Goal: Task Accomplishment & Management: Manage account settings

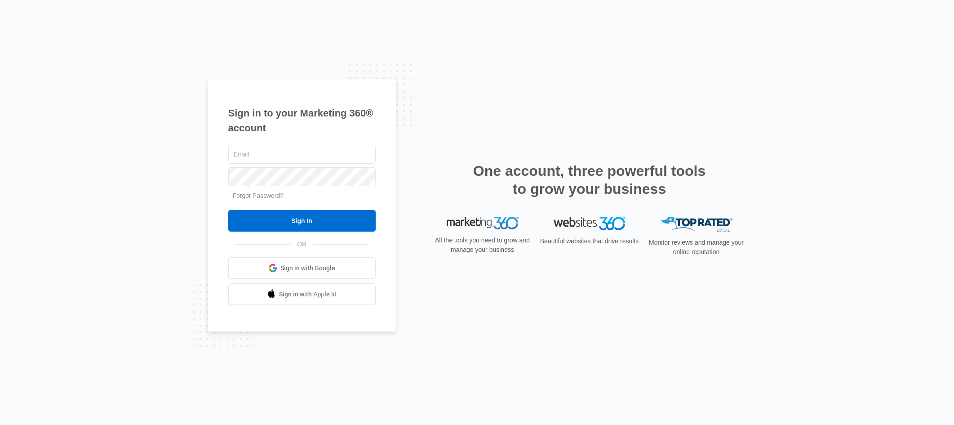
drag, startPoint x: 797, startPoint y: 146, endPoint x: 734, endPoint y: 146, distance: 62.5
click at [798, 146] on div "Sign in to your Marketing 360® account Forgot Password? Sign In OR Sign in with…" at bounding box center [477, 212] width 954 height 425
click at [313, 155] on input "text" at bounding box center [301, 154] width 147 height 19
click at [306, 155] on input "text" at bounding box center [301, 154] width 147 height 19
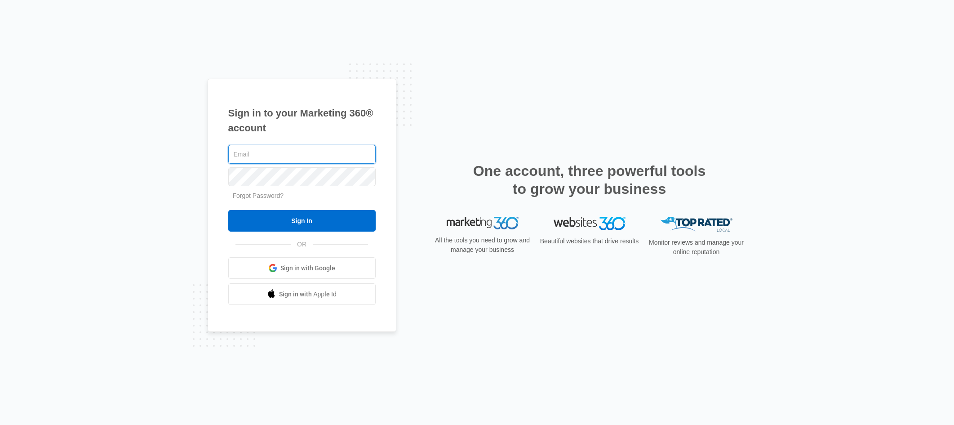
paste input "[PERSON_NAME][EMAIL_ADDRESS][DOMAIN_NAME]"
type input "[PERSON_NAME][EMAIL_ADDRESS][DOMAIN_NAME]"
click at [293, 194] on div "Forgot Password?" at bounding box center [301, 195] width 147 height 9
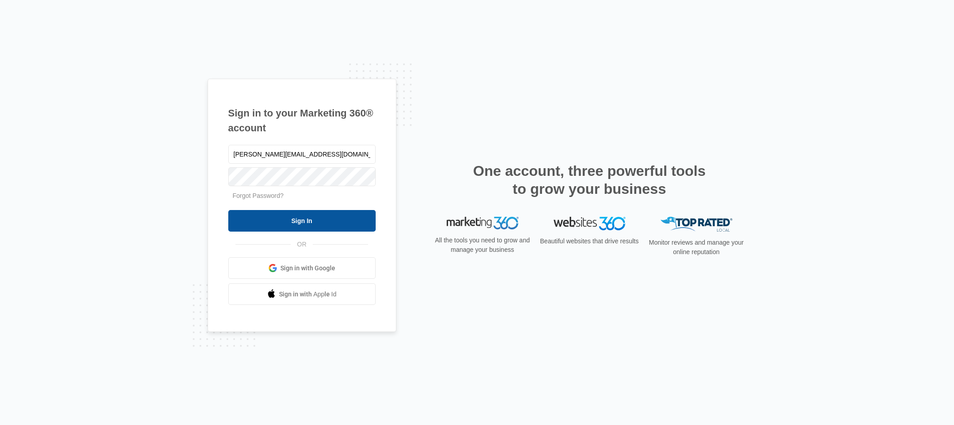
click at [305, 217] on input "Sign In" at bounding box center [301, 221] width 147 height 22
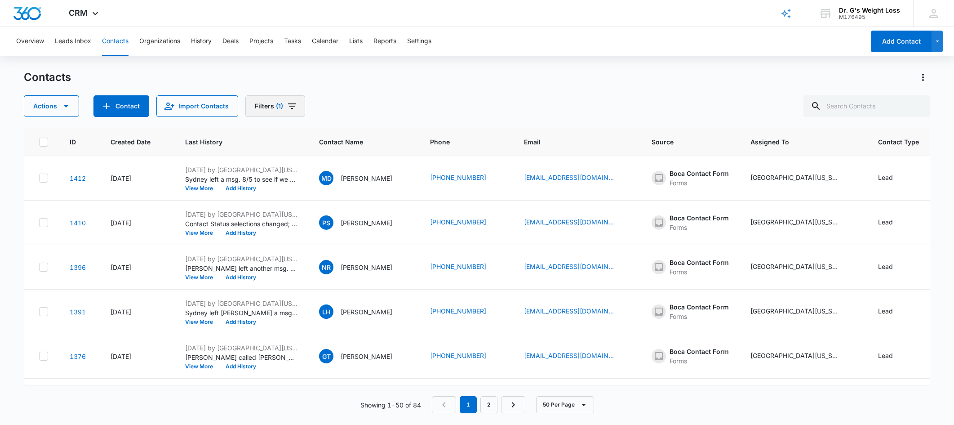
click at [291, 99] on button "Filters (1)" at bounding box center [275, 106] width 60 height 22
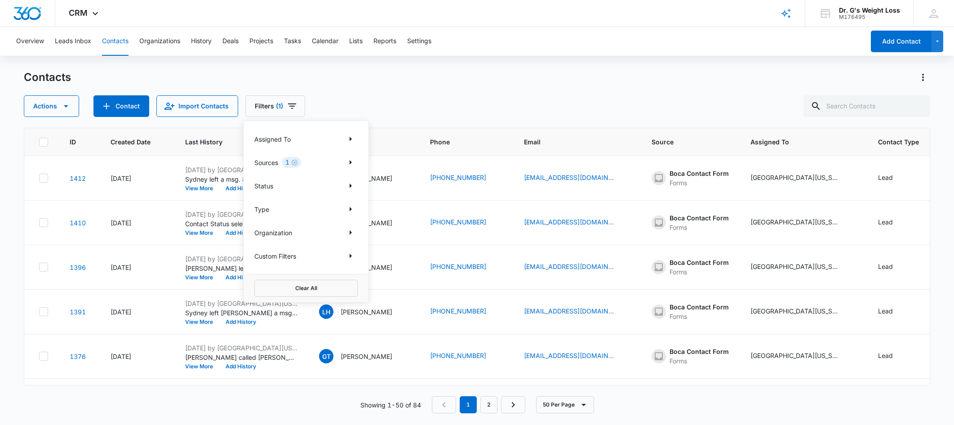
click at [266, 162] on p "Sources" at bounding box center [266, 162] width 24 height 9
click at [352, 163] on icon "Show Sources filters" at bounding box center [350, 162] width 11 height 11
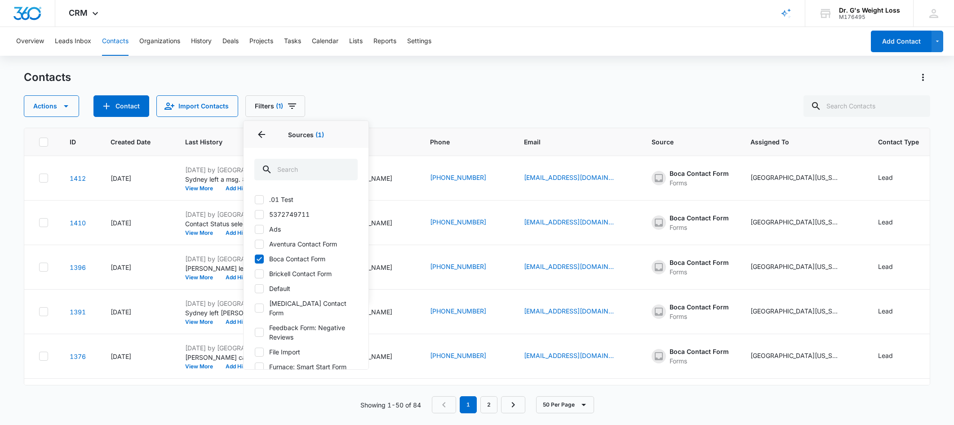
click at [258, 256] on icon at bounding box center [259, 259] width 8 height 8
click at [255, 258] on input "Boca Contact Form" at bounding box center [254, 258] width 0 height 0
checkbox input "false"
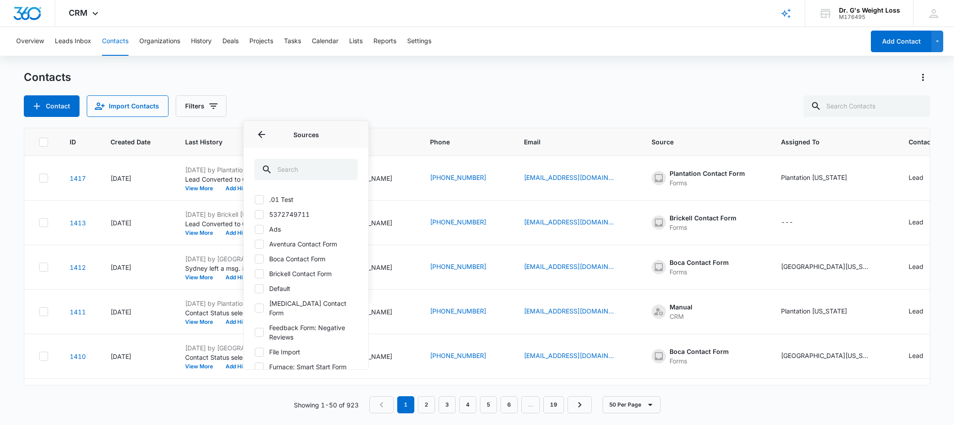
click at [436, 93] on div "Contacts Contact Import Contacts Filters Assigned To Sources Sources .01 Test […" at bounding box center [477, 93] width 906 height 47
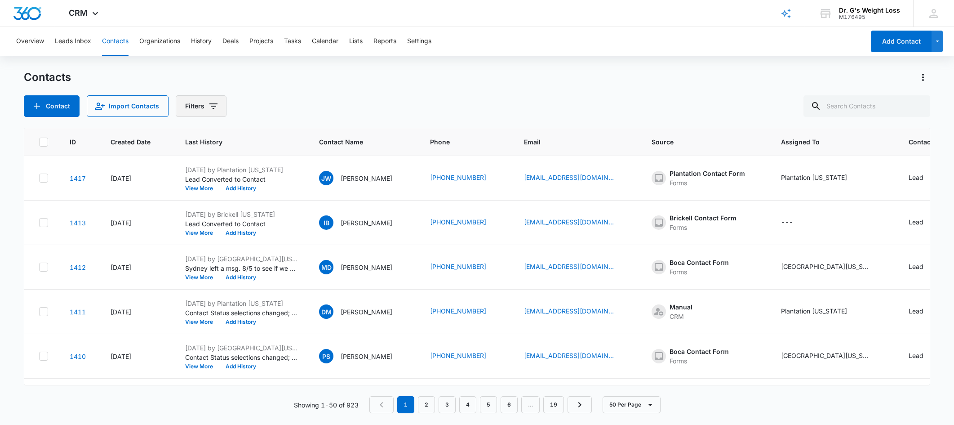
click at [212, 102] on icon "Filters" at bounding box center [213, 106] width 11 height 11
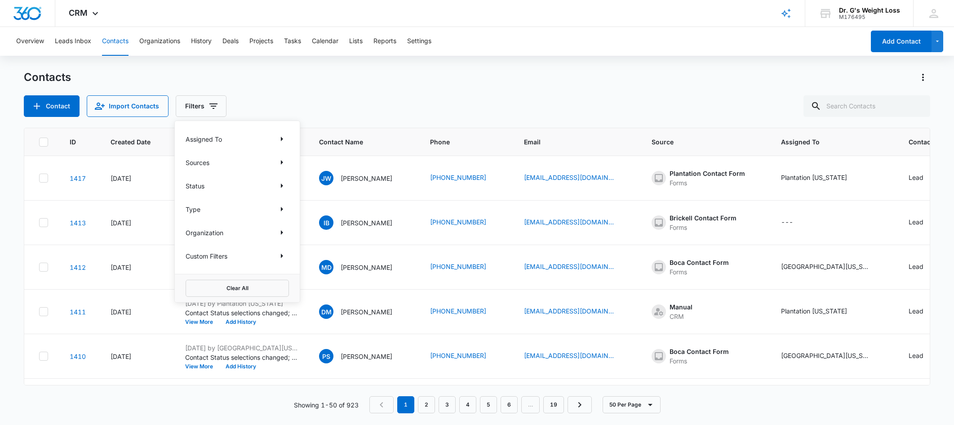
click at [244, 163] on div "Sources" at bounding box center [237, 162] width 103 height 14
click at [283, 163] on icon "Show Sources filters" at bounding box center [281, 162] width 11 height 11
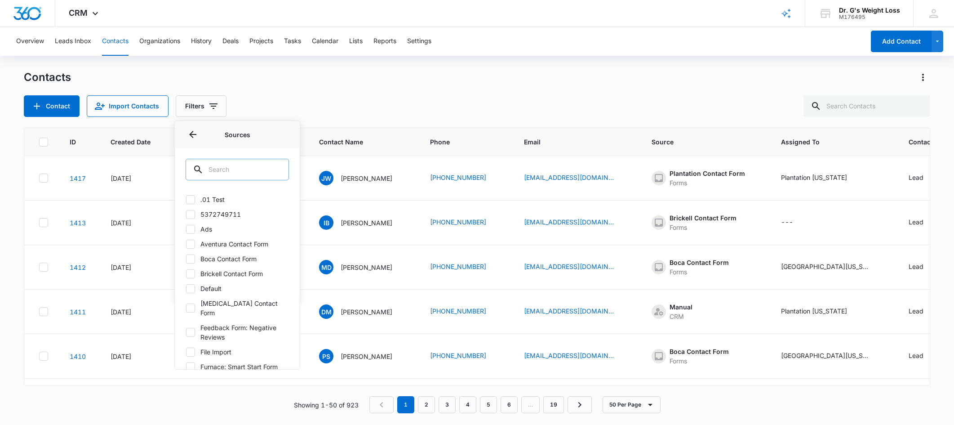
click at [256, 164] on input "text" at bounding box center [237, 170] width 103 height 22
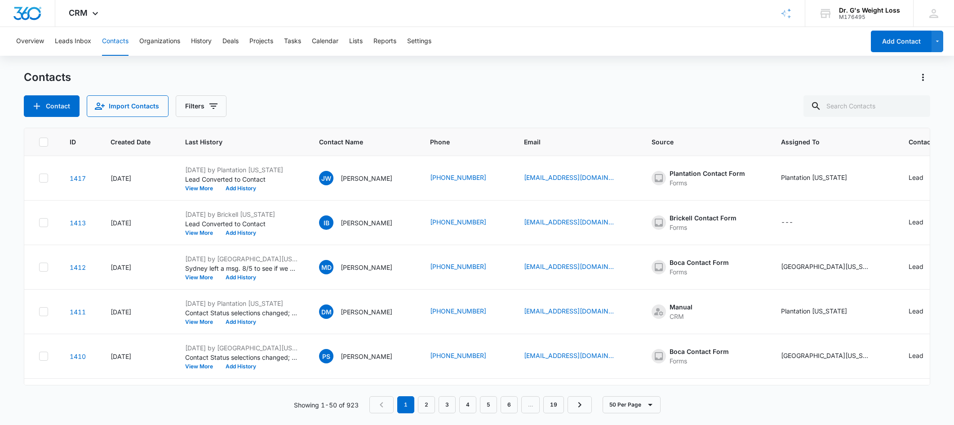
drag, startPoint x: 164, startPoint y: 216, endPoint x: 337, endPoint y: 98, distance: 209.5
click at [337, 98] on div "Contact Import Contacts Filters" at bounding box center [477, 106] width 906 height 22
click at [210, 105] on icon "Filters" at bounding box center [213, 106] width 11 height 11
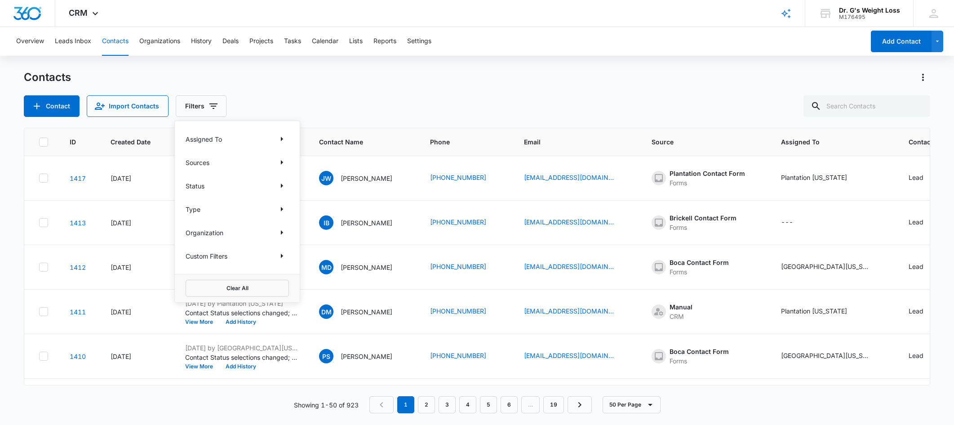
click at [219, 163] on div "Sources" at bounding box center [237, 162] width 103 height 14
click at [198, 162] on p "Sources" at bounding box center [198, 162] width 24 height 9
click at [285, 161] on icon "Show Sources filters" at bounding box center [281, 162] width 11 height 11
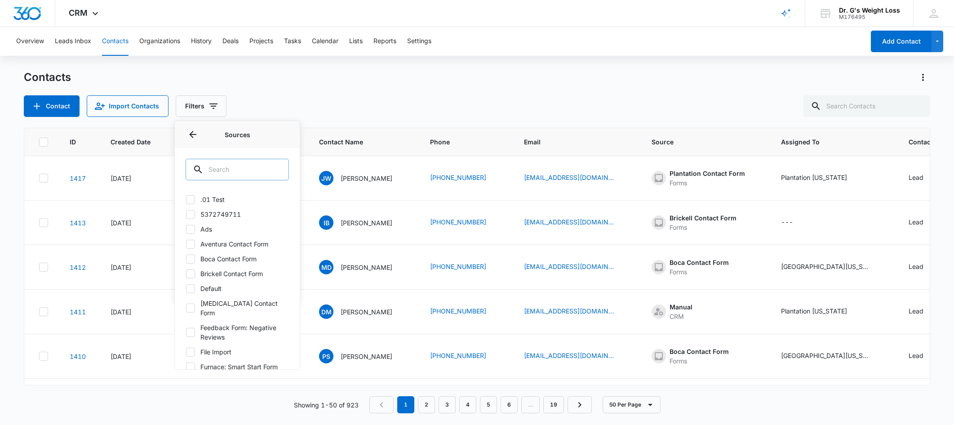
click at [245, 168] on input "text" at bounding box center [237, 170] width 103 height 22
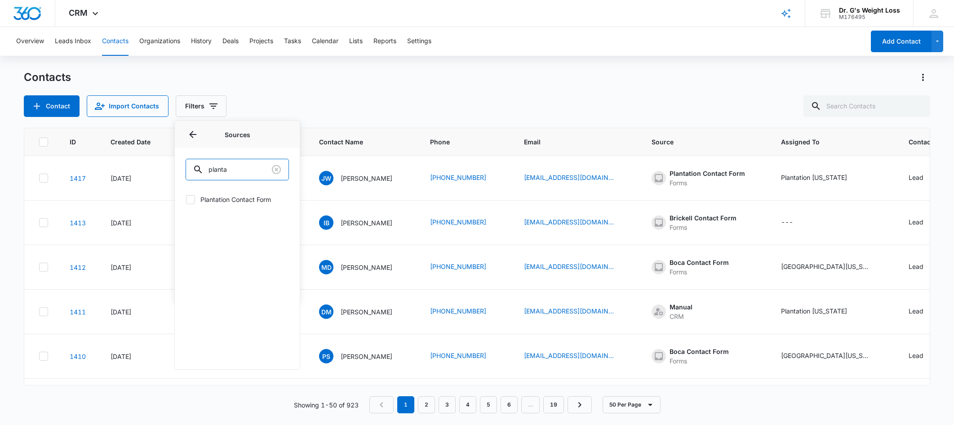
type input "planta"
click at [224, 198] on label "Plantation Contact Form" at bounding box center [237, 199] width 103 height 9
click at [186, 199] on input "Plantation Contact Form" at bounding box center [186, 199] width 0 height 0
checkbox input "true"
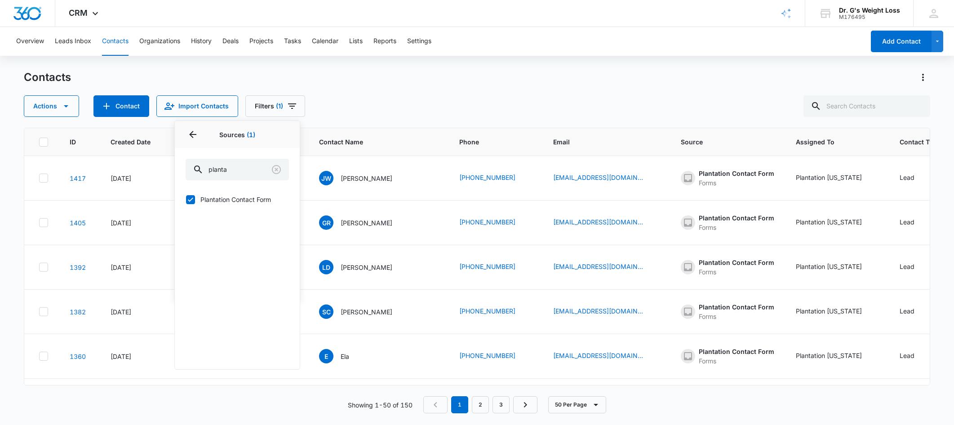
click at [440, 103] on div "Actions Contact Import Contacts Filters (1) Assigned To Sources 1 Sources (1) p…" at bounding box center [477, 106] width 906 height 22
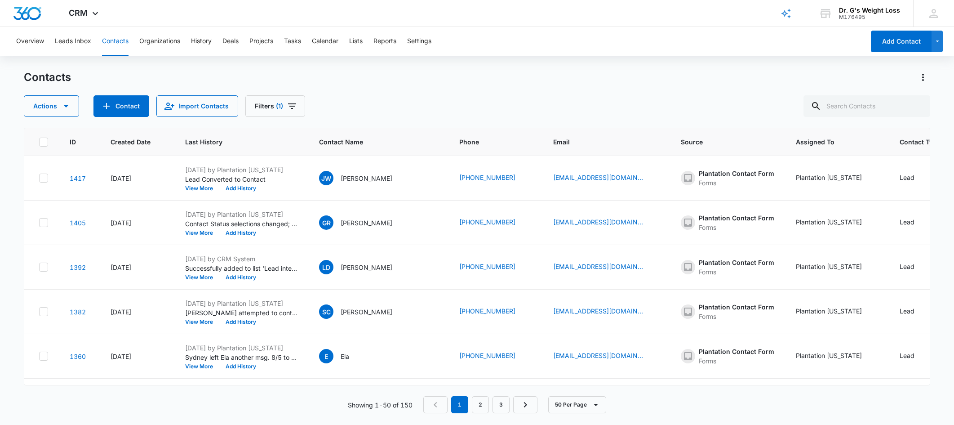
click at [548, 96] on div "Actions Contact Import Contacts Filters (1)" at bounding box center [477, 106] width 906 height 22
click at [426, 100] on div "Actions Contact Import Contacts Filters (1)" at bounding box center [477, 106] width 906 height 22
click at [598, 75] on div "Contacts" at bounding box center [477, 77] width 906 height 14
click at [594, 79] on div "Contacts" at bounding box center [477, 77] width 906 height 14
click at [556, 87] on div "Contacts Actions Contact Import Contacts Filters (1)" at bounding box center [477, 93] width 906 height 47
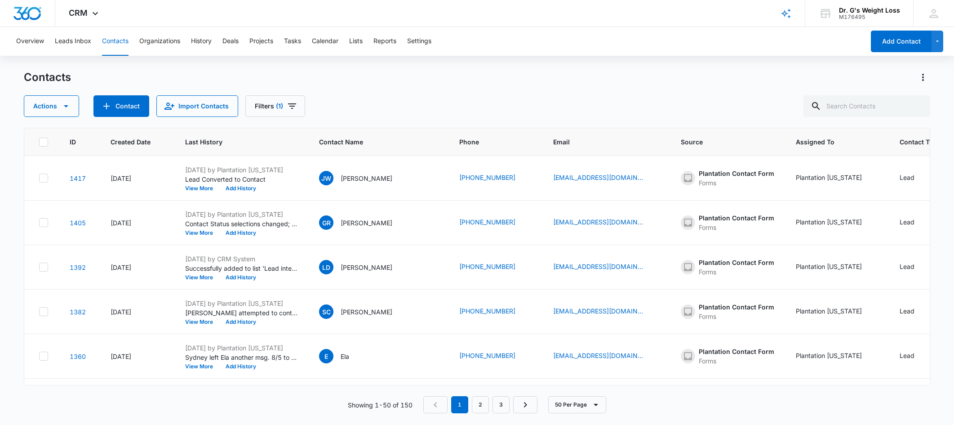
click at [556, 87] on div "Contacts Actions Contact Import Contacts Filters (1)" at bounding box center [477, 93] width 906 height 47
click at [607, 97] on div "Actions Contact Import Contacts Filters (1)" at bounding box center [477, 106] width 906 height 22
click at [605, 97] on div "Actions Contact Import Contacts Filters (1)" at bounding box center [477, 106] width 906 height 22
click at [610, 100] on div "Actions Contact Import Contacts Filters (1)" at bounding box center [477, 106] width 906 height 22
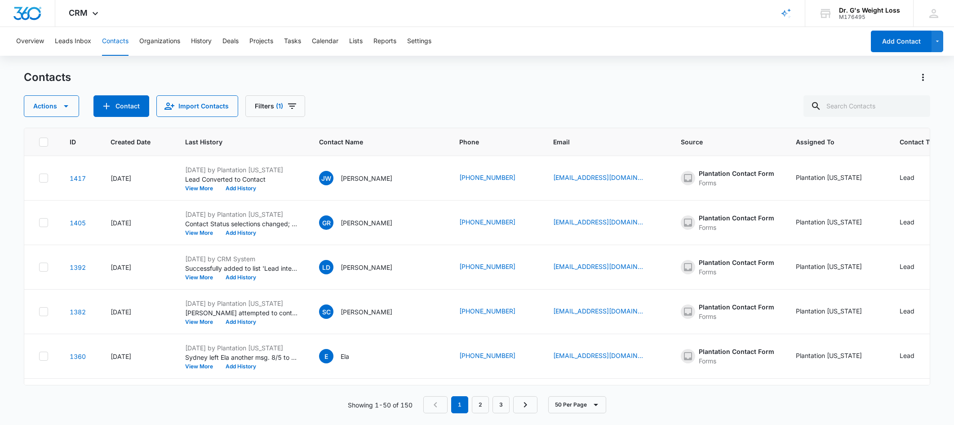
click at [605, 101] on div "Actions Contact Import Contacts Filters (1)" at bounding box center [477, 106] width 906 height 22
click at [291, 108] on icon "Filters" at bounding box center [292, 106] width 11 height 11
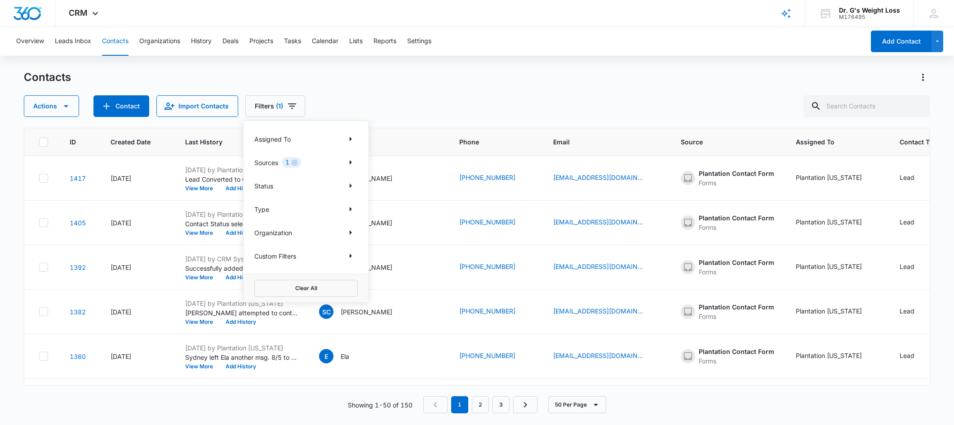
click at [317, 164] on div "Sources 1" at bounding box center [305, 162] width 103 height 14
click at [283, 166] on div "Sources 1" at bounding box center [305, 162] width 103 height 14
click at [275, 159] on p "Sources" at bounding box center [266, 162] width 24 height 9
click at [352, 161] on icon "Show Sources filters" at bounding box center [350, 162] width 11 height 11
click at [345, 169] on icon "Clear" at bounding box center [345, 169] width 9 height 9
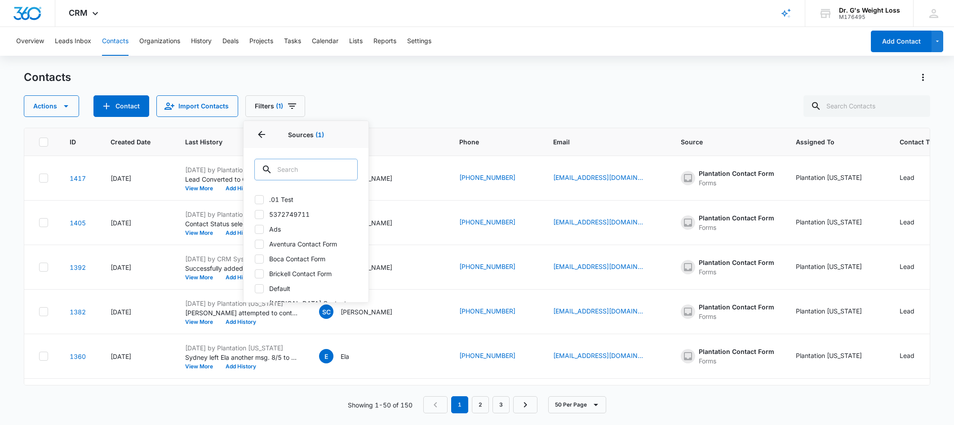
click at [290, 272] on label "Brickell Contact Form" at bounding box center [305, 273] width 103 height 9
click at [255, 273] on input "Brickell Contact Form" at bounding box center [254, 273] width 0 height 0
checkbox input "true"
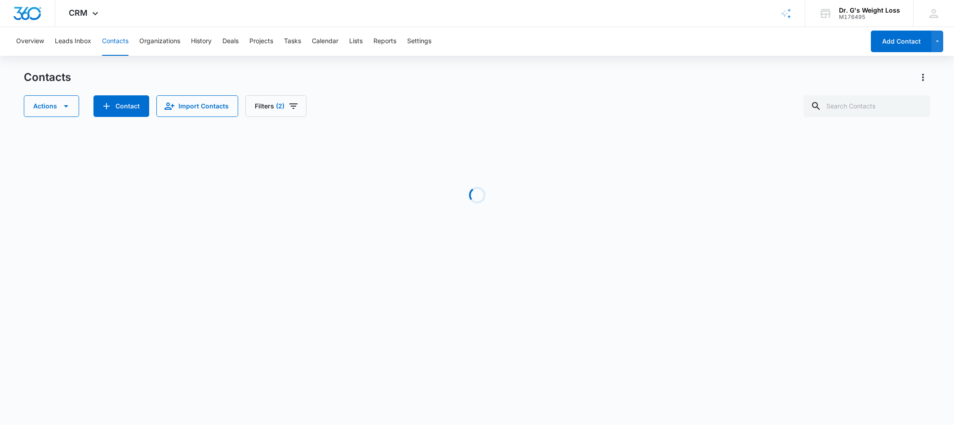
click at [346, 75] on div "Contacts" at bounding box center [477, 77] width 906 height 14
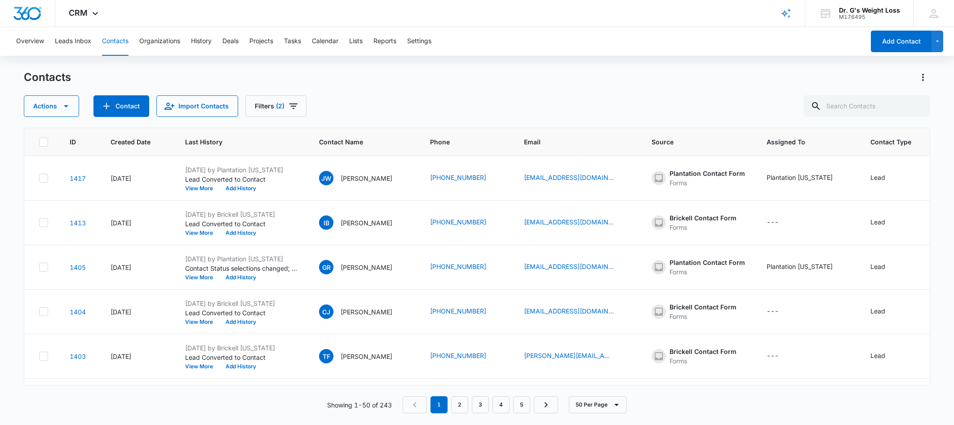
click at [582, 84] on div "Contacts" at bounding box center [477, 77] width 906 height 14
click at [582, 94] on div "Contacts Actions Contact Import Contacts Filters (2)" at bounding box center [477, 93] width 906 height 47
click at [411, 61] on div "Overview Leads Inbox Contacts Organizations History Deals Projects Tasks Calend…" at bounding box center [477, 225] width 954 height 397
click at [502, 104] on div "Actions Contact Import Contacts Filters (2)" at bounding box center [477, 106] width 906 height 22
click at [502, 105] on div "Actions Contact Import Contacts Filters (2)" at bounding box center [477, 106] width 906 height 22
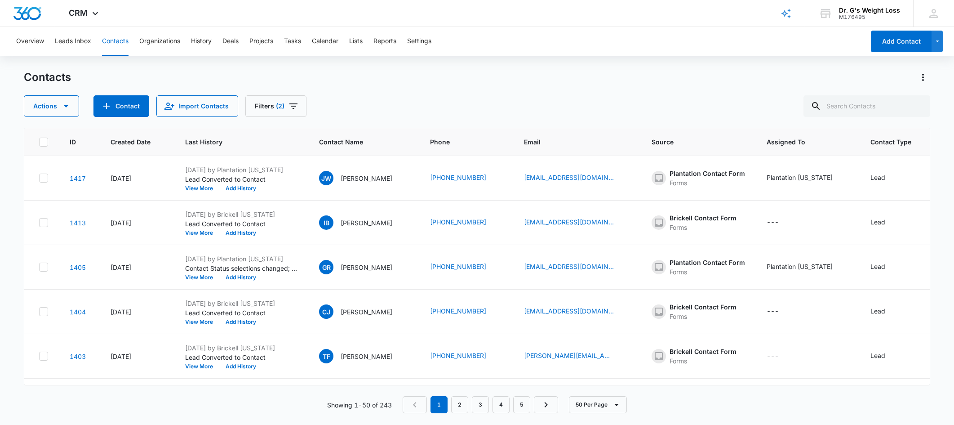
click at [502, 105] on div "Actions Contact Import Contacts Filters (2)" at bounding box center [477, 106] width 906 height 22
click at [488, 104] on div "Actions Contact Import Contacts Filters (2)" at bounding box center [477, 106] width 906 height 22
click at [481, 99] on div "Actions Contact Import Contacts Filters (2)" at bounding box center [477, 106] width 906 height 22
click at [479, 105] on div "Actions Contact Import Contacts Filters (2)" at bounding box center [477, 106] width 906 height 22
click at [469, 105] on div "Actions Contact Import Contacts Filters (2)" at bounding box center [477, 106] width 906 height 22
